Goal: Transaction & Acquisition: Book appointment/travel/reservation

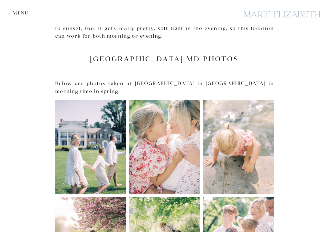
scroll to position [330, 0]
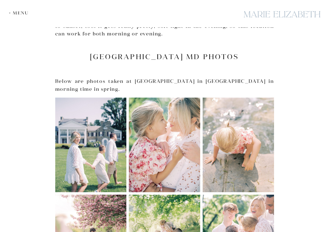
click at [90, 145] on img at bounding box center [90, 145] width 71 height 95
click at [162, 122] on img at bounding box center [164, 145] width 71 height 95
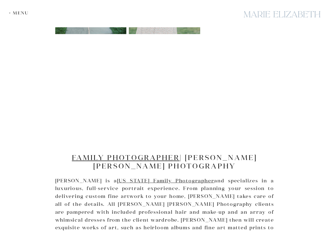
scroll to position [756, 0]
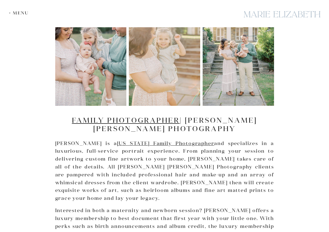
drag, startPoint x: 225, startPoint y: 138, endPoint x: 225, endPoint y: 141, distance: 3.0
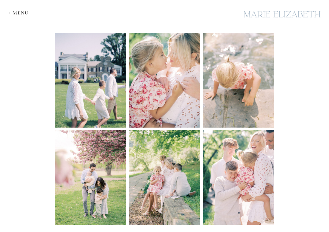
scroll to position [0, 0]
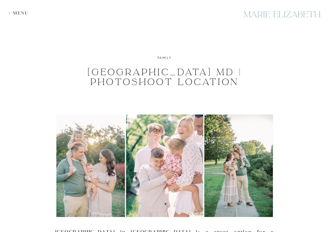
drag, startPoint x: 157, startPoint y: 77, endPoint x: 165, endPoint y: -8, distance: 85.3
click at [10, 13] on div "+ Menu" at bounding box center [20, 12] width 23 height 5
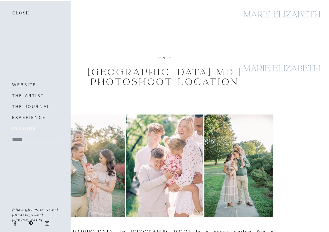
click at [25, 130] on b "inquire" at bounding box center [24, 128] width 24 height 5
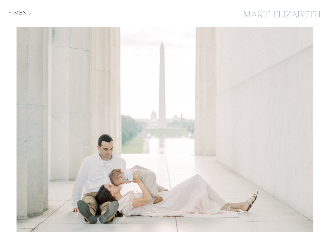
scroll to position [27, 0]
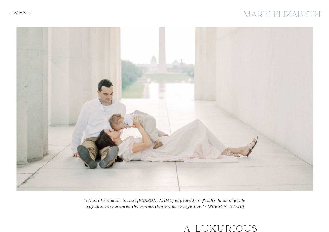
drag, startPoint x: 182, startPoint y: 128, endPoint x: 175, endPoint y: 142, distance: 15.4
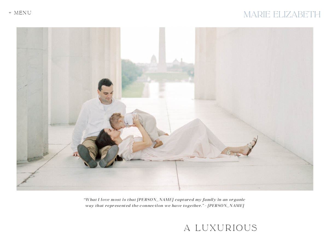
scroll to position [101, 0]
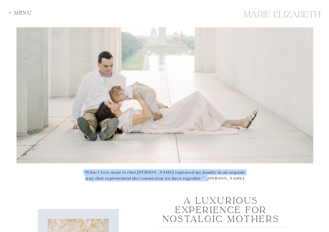
drag, startPoint x: 86, startPoint y: 166, endPoint x: 230, endPoint y: 178, distance: 144.4
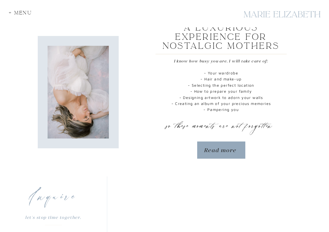
scroll to position [265, 0]
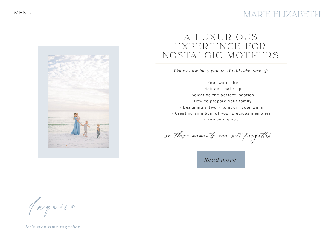
drag, startPoint x: 177, startPoint y: 70, endPoint x: 270, endPoint y: 70, distance: 93.7
click at [270, 70] on div "+ Menu “What I love most is that Marie captured my family in an organic way tha…" at bounding box center [164, 116] width 329 height 763
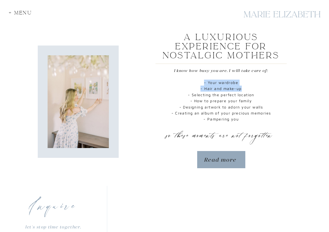
drag, startPoint x: 233, startPoint y: 82, endPoint x: 247, endPoint y: 91, distance: 17.3
click at [247, 91] on p "- Your wardrobe - Hair and make-up - Selecting the perfect location - How to pr…" at bounding box center [220, 102] width 111 height 45
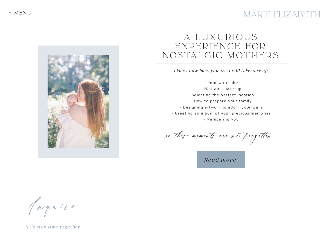
click at [222, 155] on div at bounding box center [221, 159] width 48 height 17
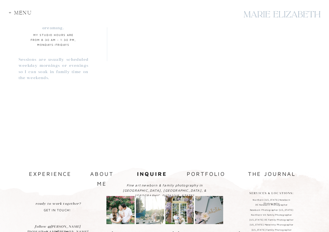
scroll to position [530, 0]
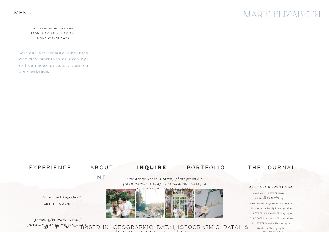
scroll to position [506, 0]
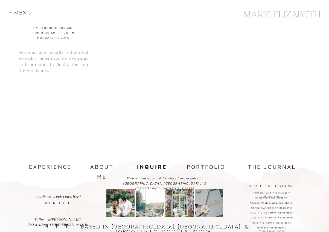
drag, startPoint x: 88, startPoint y: 114, endPoint x: 87, endPoint y: 117, distance: 3.9
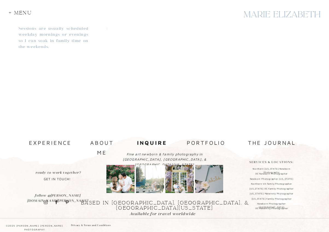
click at [205, 140] on nav "portfolio" at bounding box center [205, 143] width 41 height 10
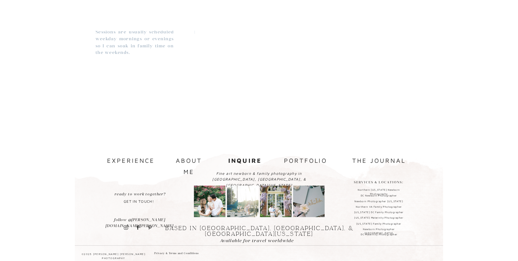
scroll to position [502, 0]
